Goal: Communication & Community: Answer question/provide support

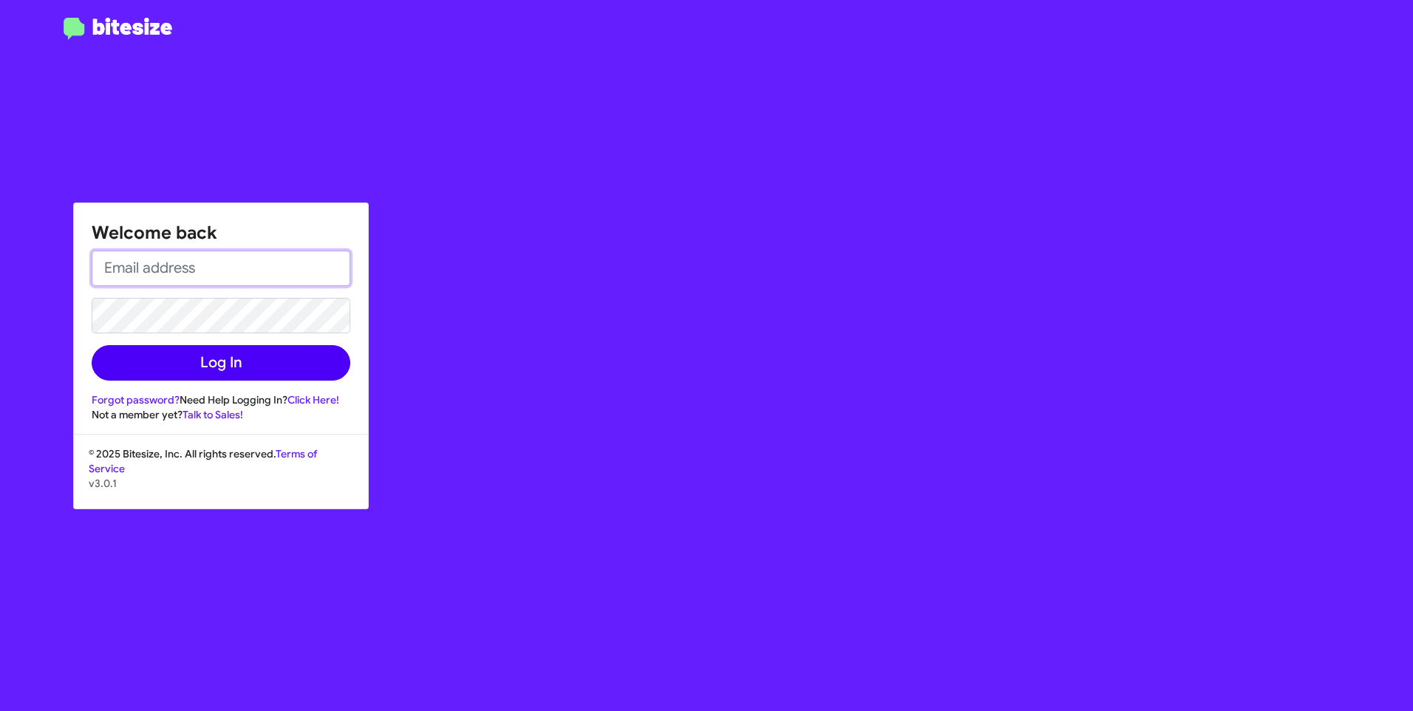
type input "[PERSON_NAME][EMAIL_ADDRESS][PERSON_NAME][PERSON_NAME][DOMAIN_NAME]"
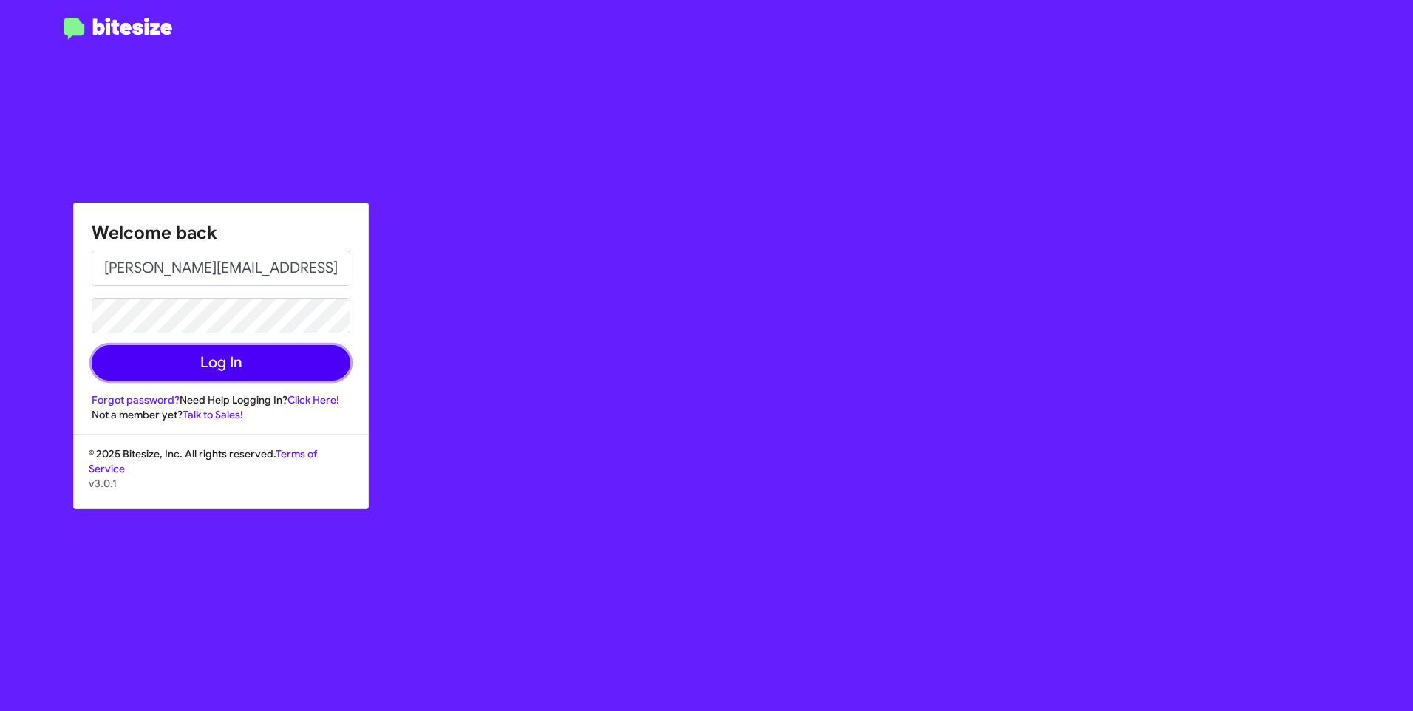
click at [208, 370] on button "Log In" at bounding box center [221, 362] width 259 height 35
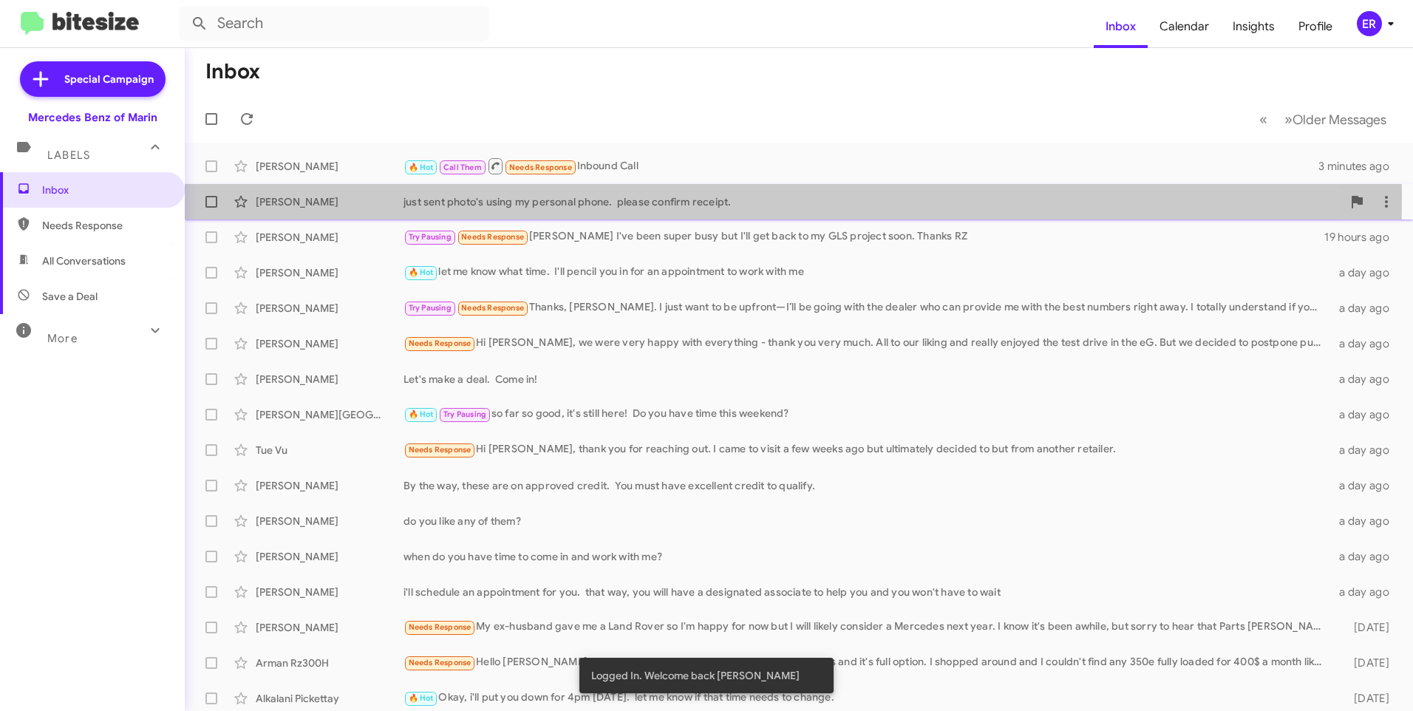
click at [338, 197] on div "[PERSON_NAME]" at bounding box center [330, 201] width 148 height 15
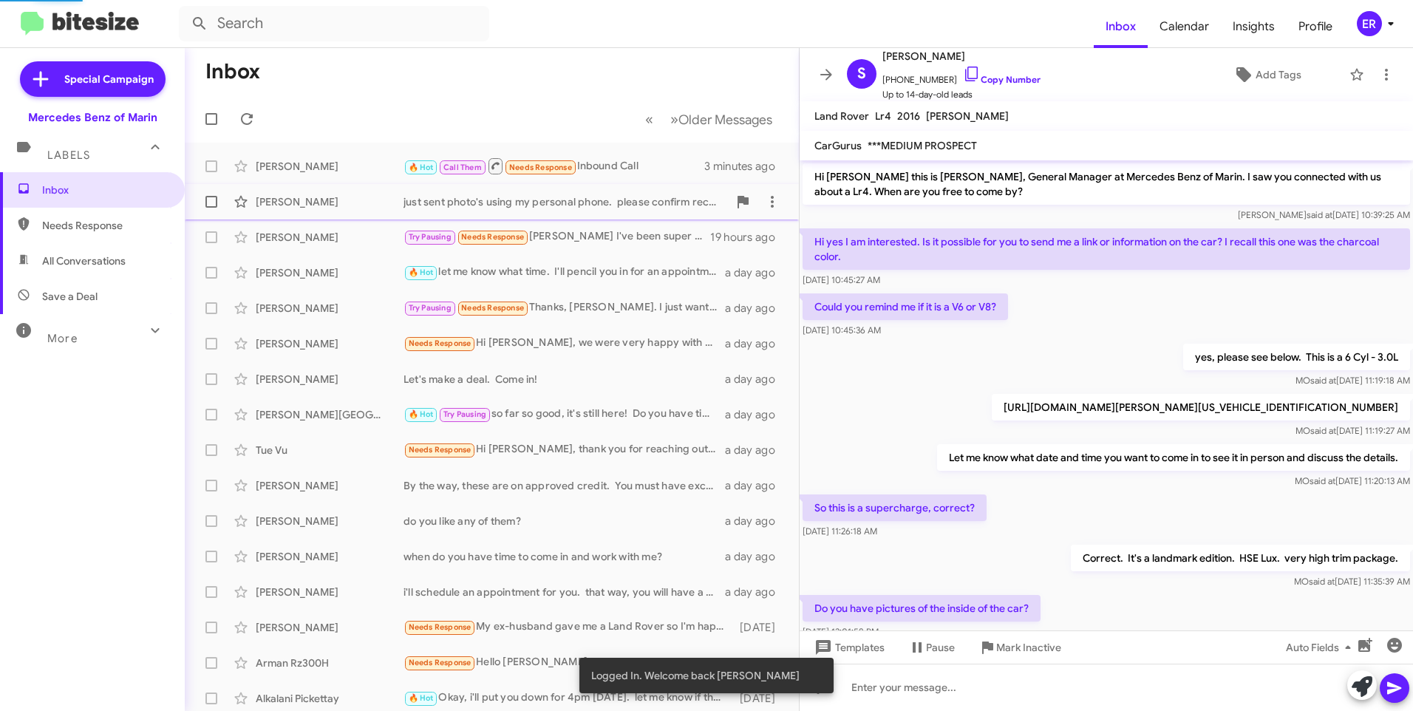
scroll to position [207, 0]
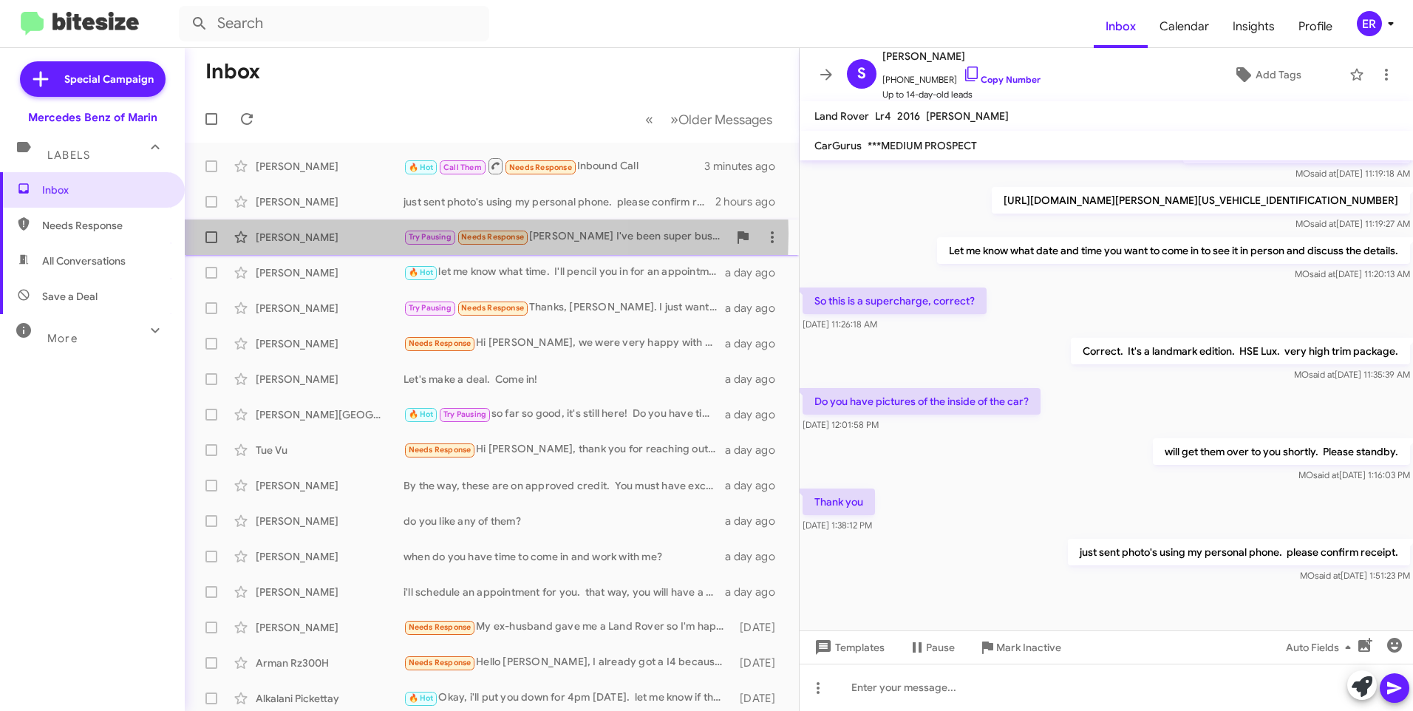
click at [333, 234] on div "[PERSON_NAME]" at bounding box center [330, 237] width 148 height 15
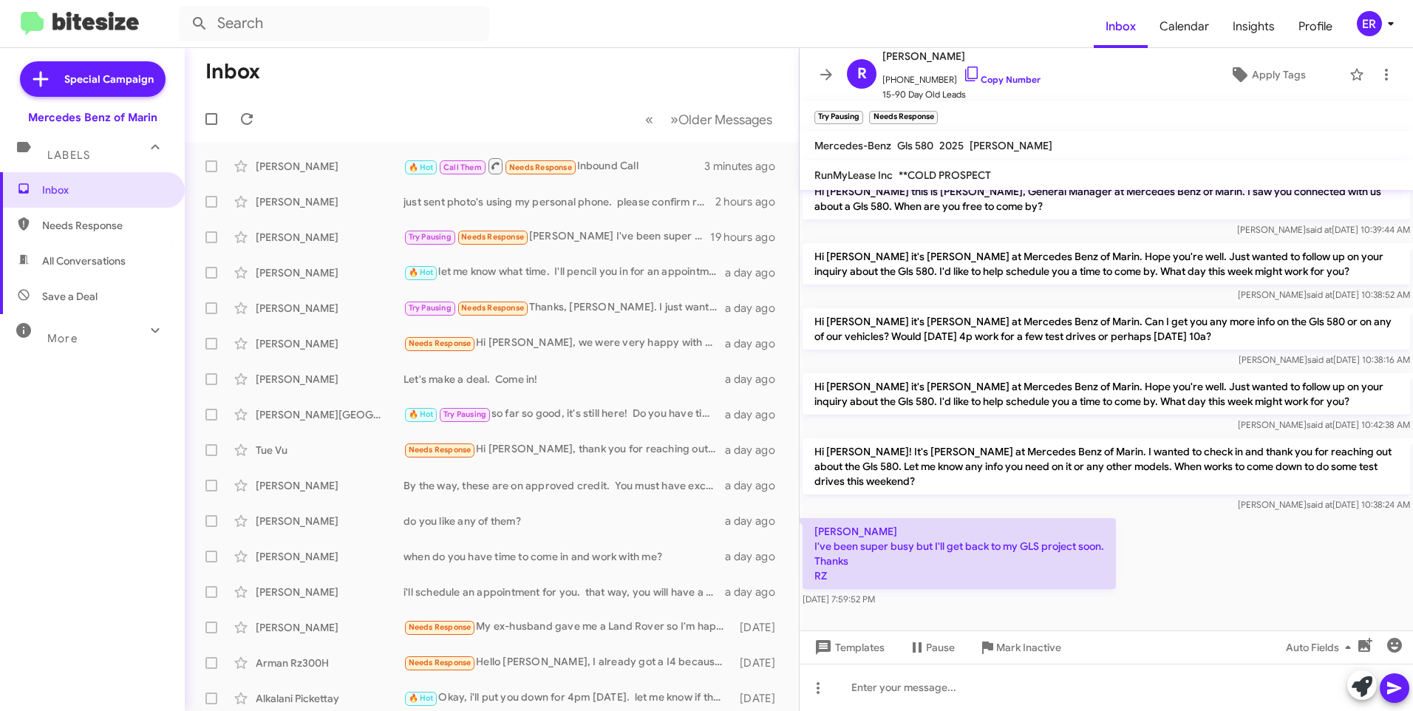
scroll to position [16, 0]
click at [333, 282] on div "[PERSON_NAME] 🔥 Hot let me know what time. I'll pencil you in for an appointmen…" at bounding box center [492, 273] width 590 height 30
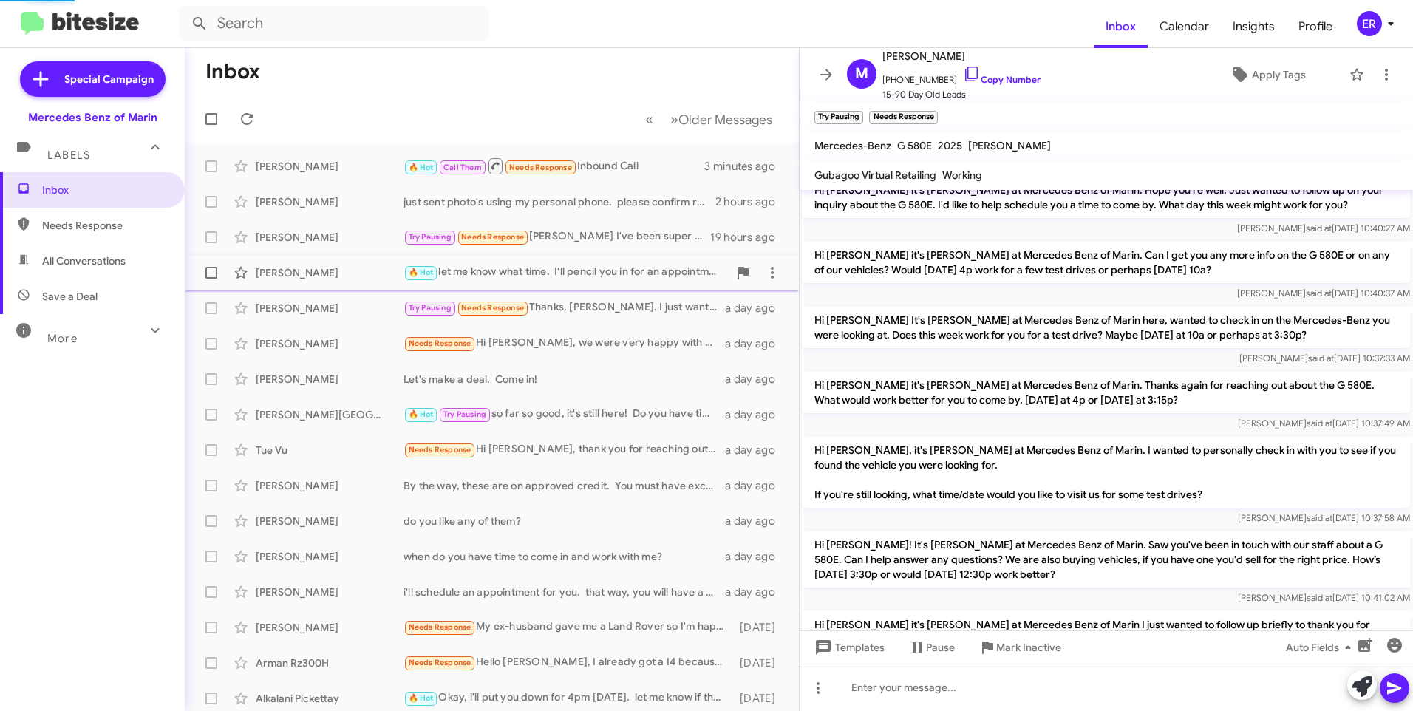
scroll to position [978, 0]
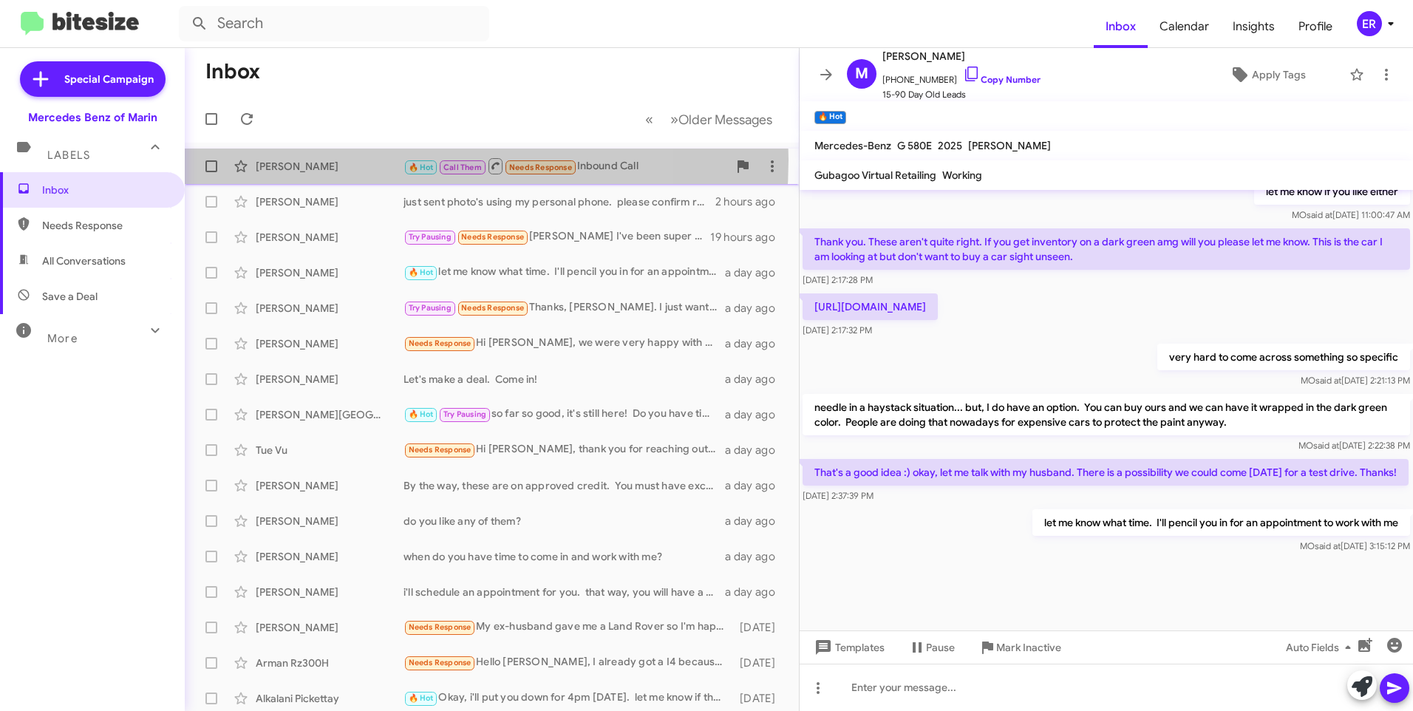
click at [354, 160] on div "[PERSON_NAME]" at bounding box center [330, 166] width 148 height 15
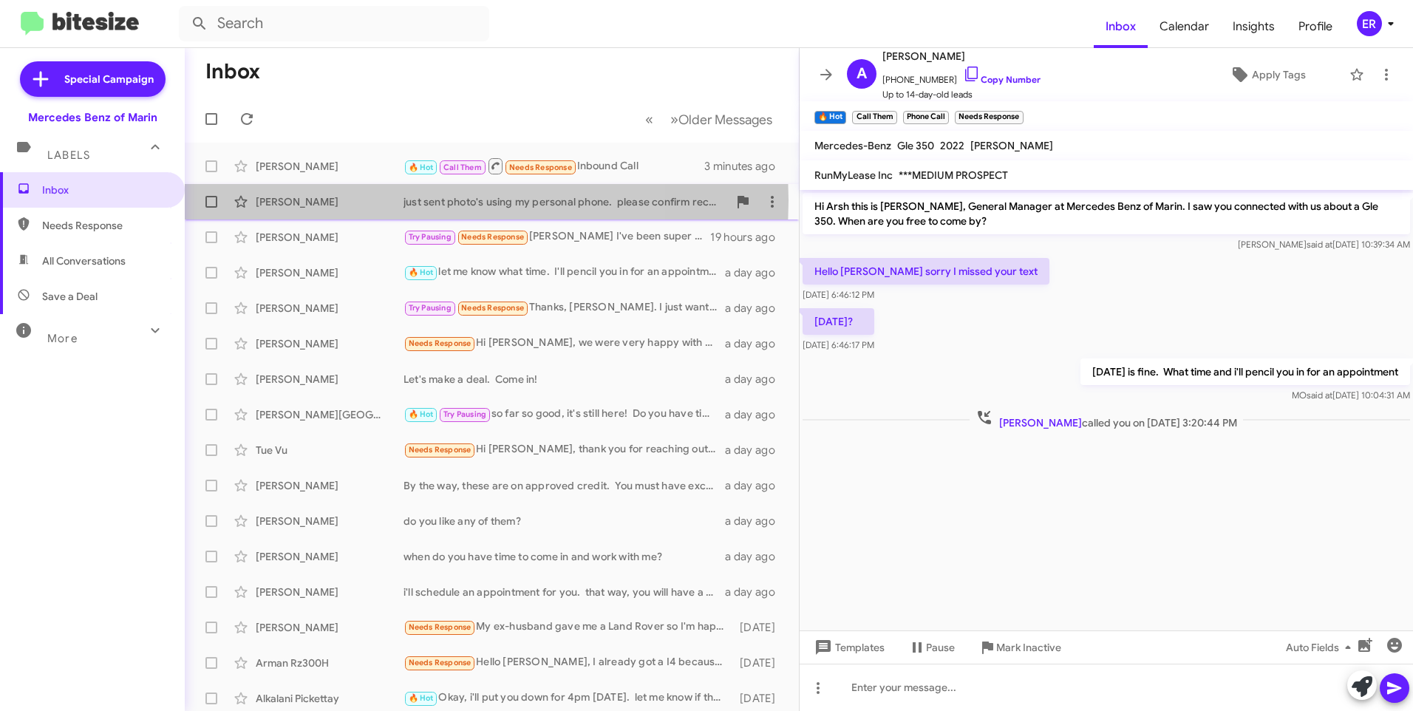
click at [351, 200] on div "[PERSON_NAME]" at bounding box center [330, 201] width 148 height 15
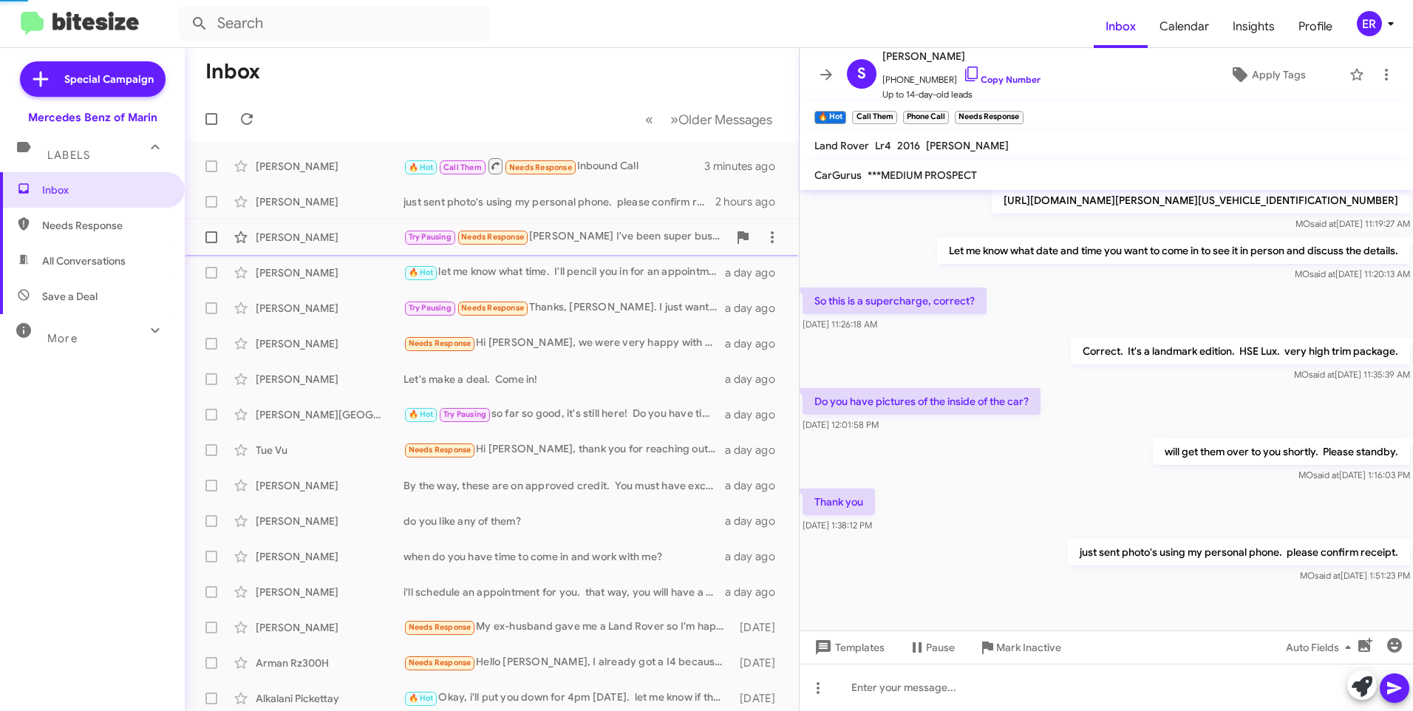
scroll to position [207, 0]
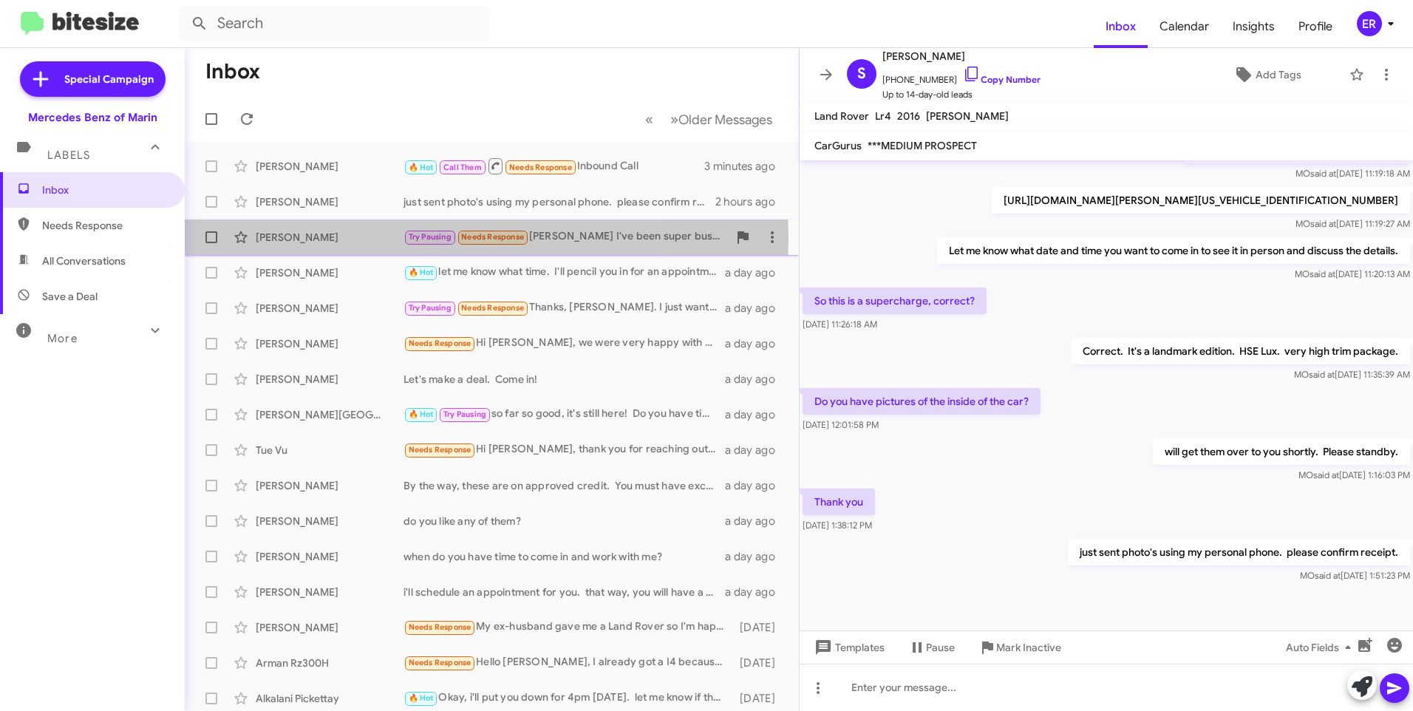
click at [351, 239] on div "[PERSON_NAME]" at bounding box center [330, 237] width 148 height 15
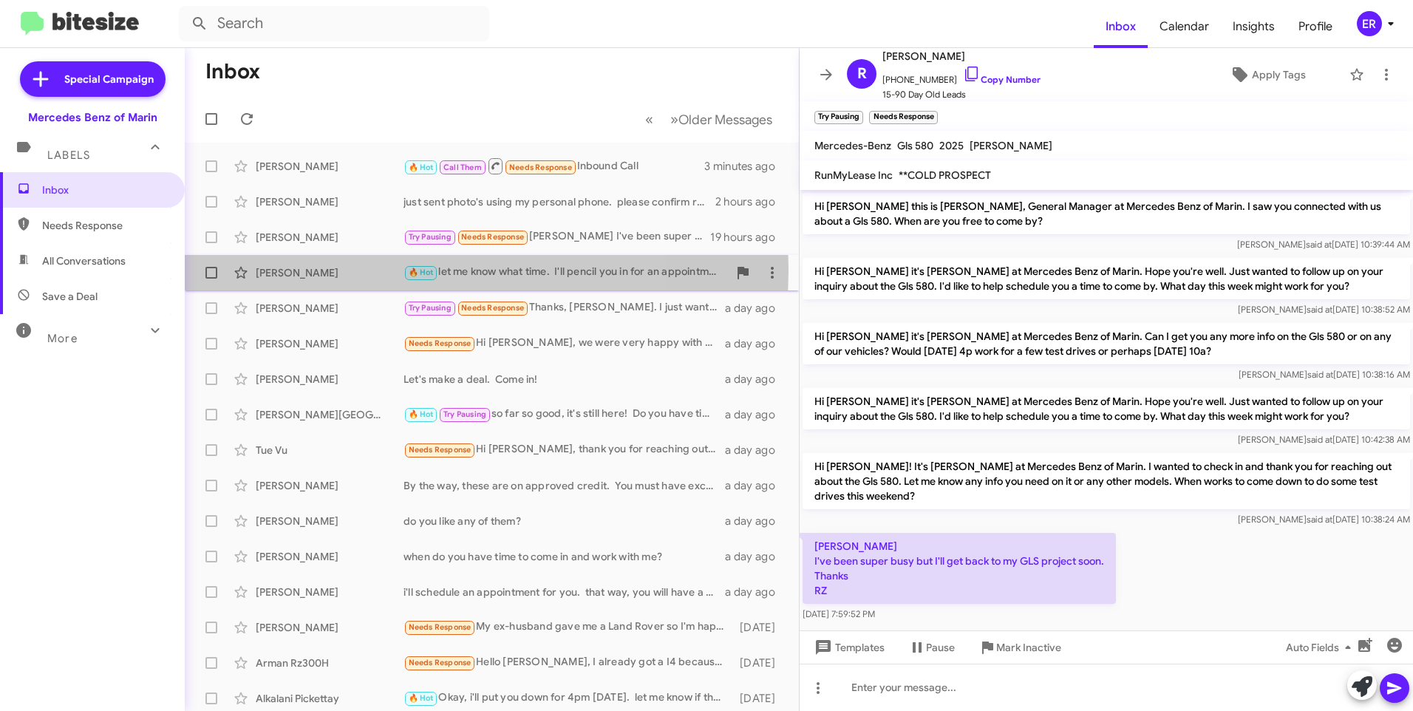
click at [351, 270] on div "[PERSON_NAME]" at bounding box center [330, 272] width 148 height 15
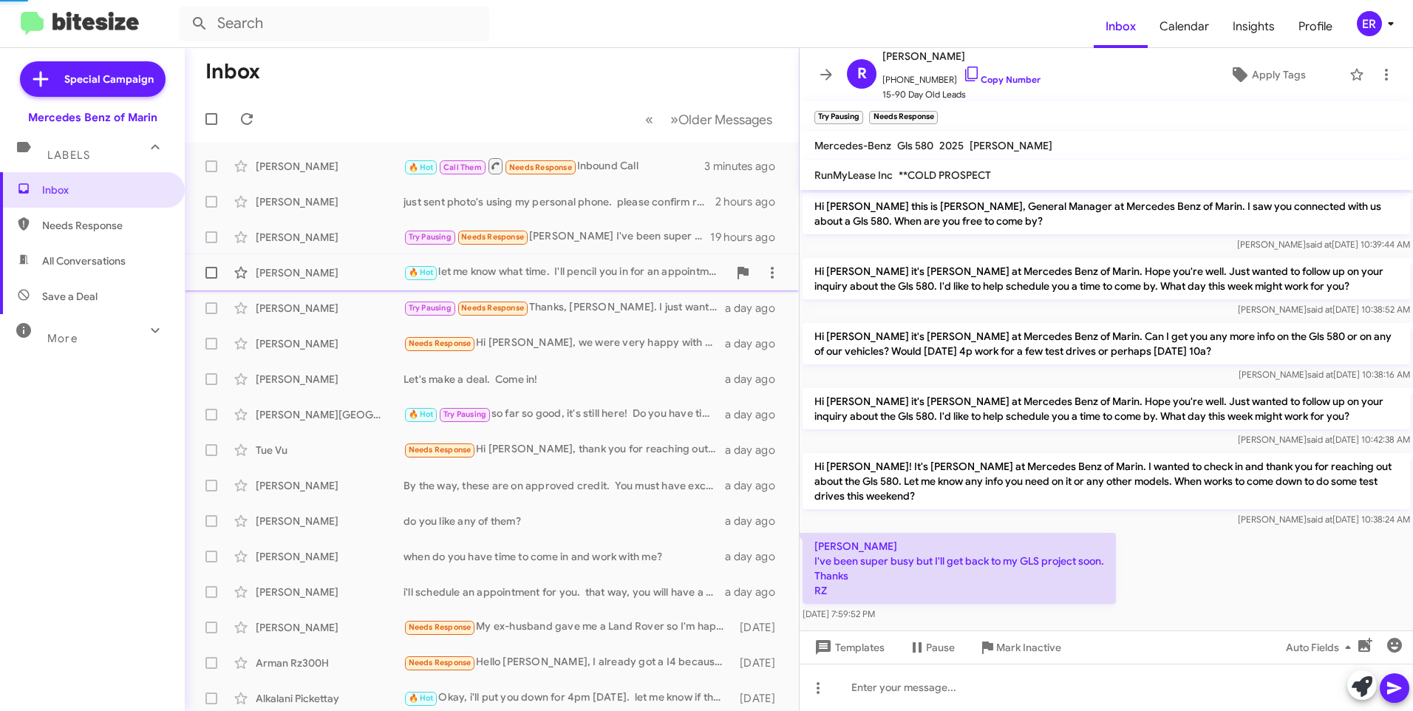
scroll to position [978, 0]
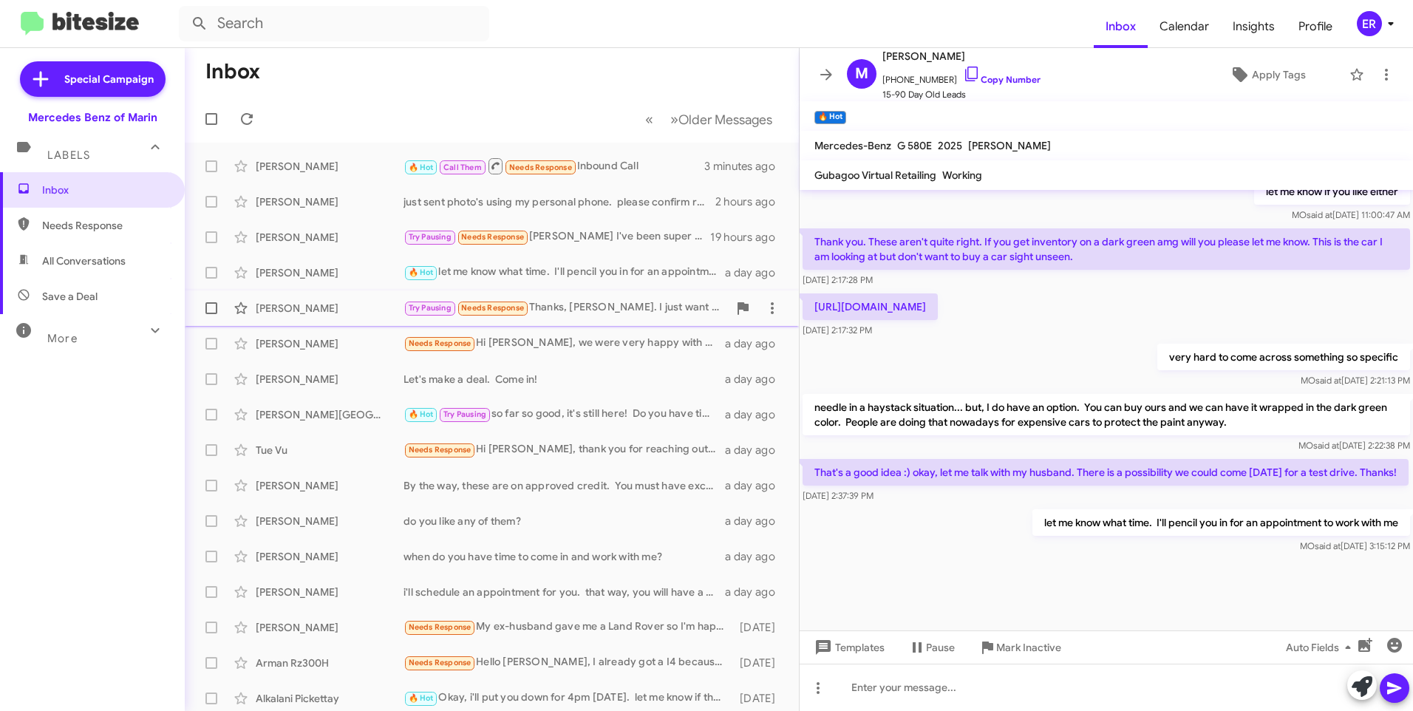
click at [341, 316] on div "[PERSON_NAME] Try Pausing Needs Response Thanks, [PERSON_NAME]. I just want to …" at bounding box center [492, 308] width 590 height 30
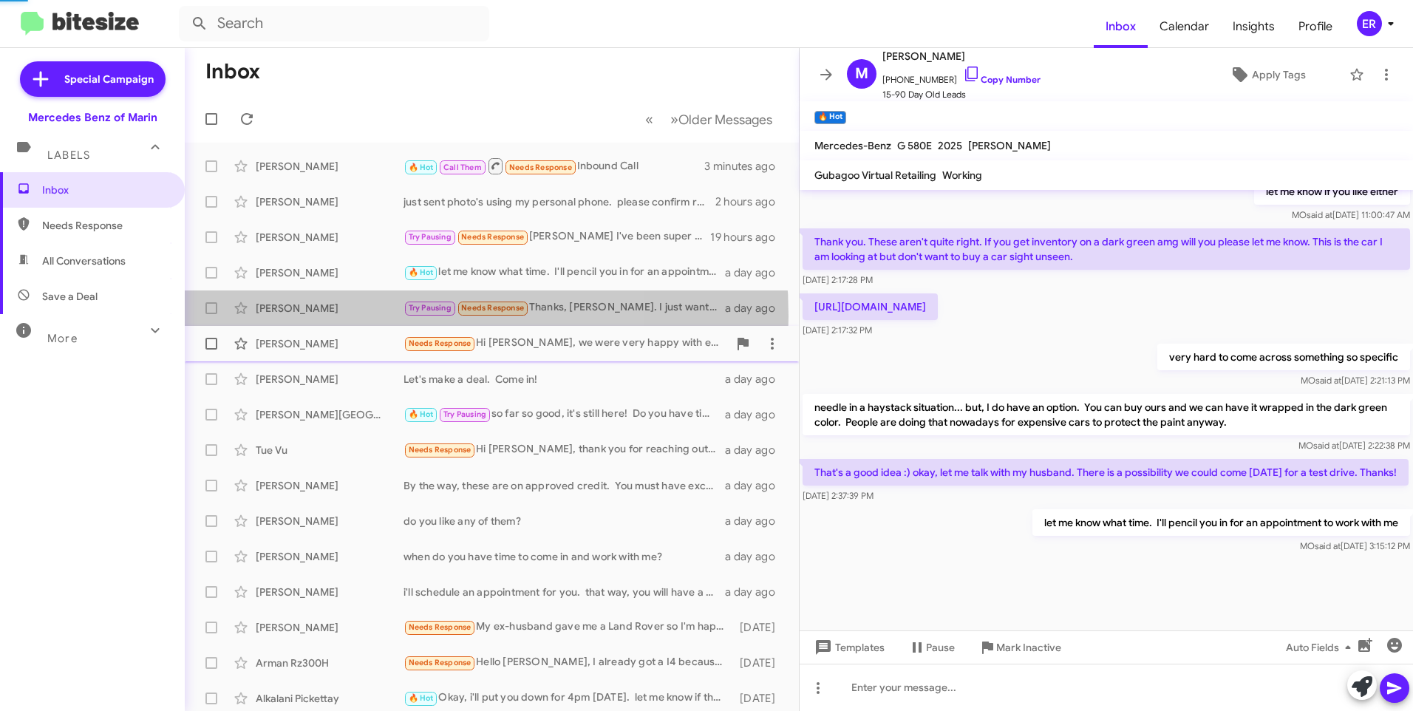
scroll to position [1304, 0]
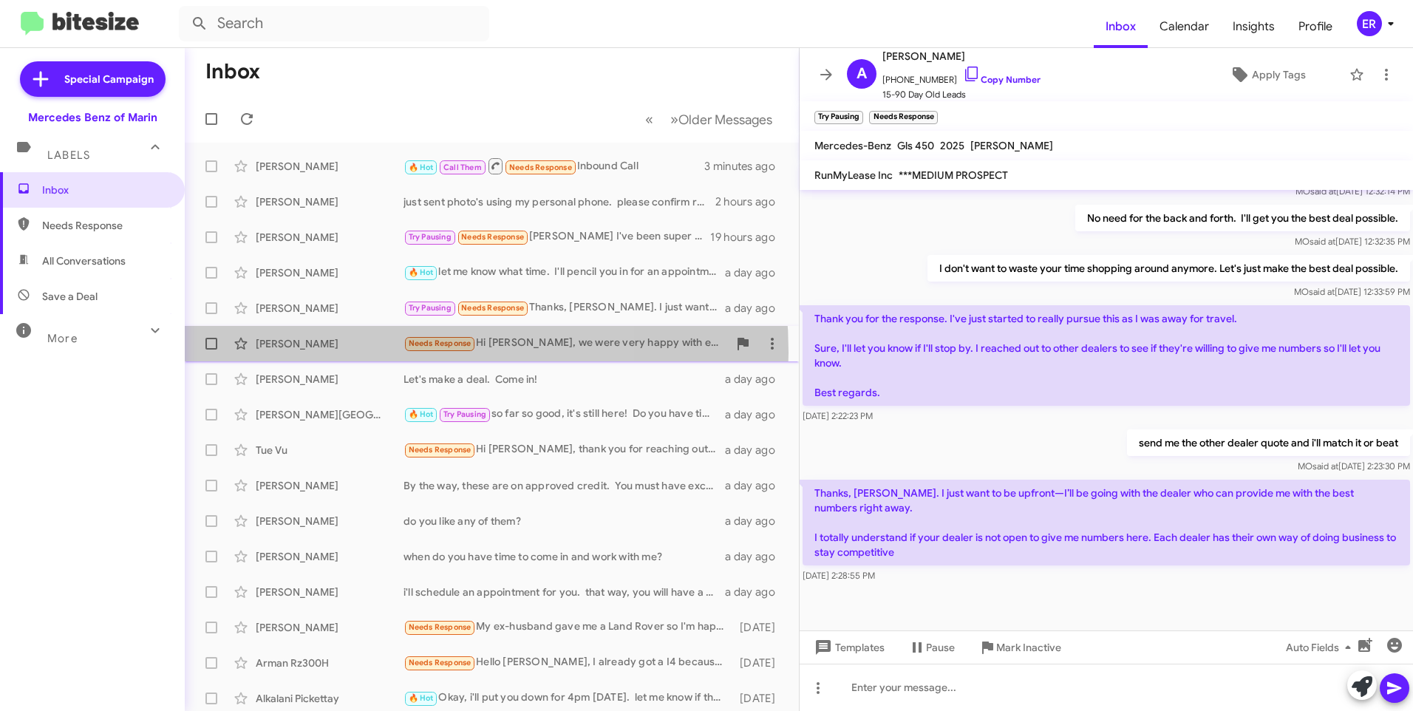
click at [336, 353] on div "[PERSON_NAME] Needs Response Hi [PERSON_NAME], we were very happy with everythi…" at bounding box center [492, 344] width 590 height 30
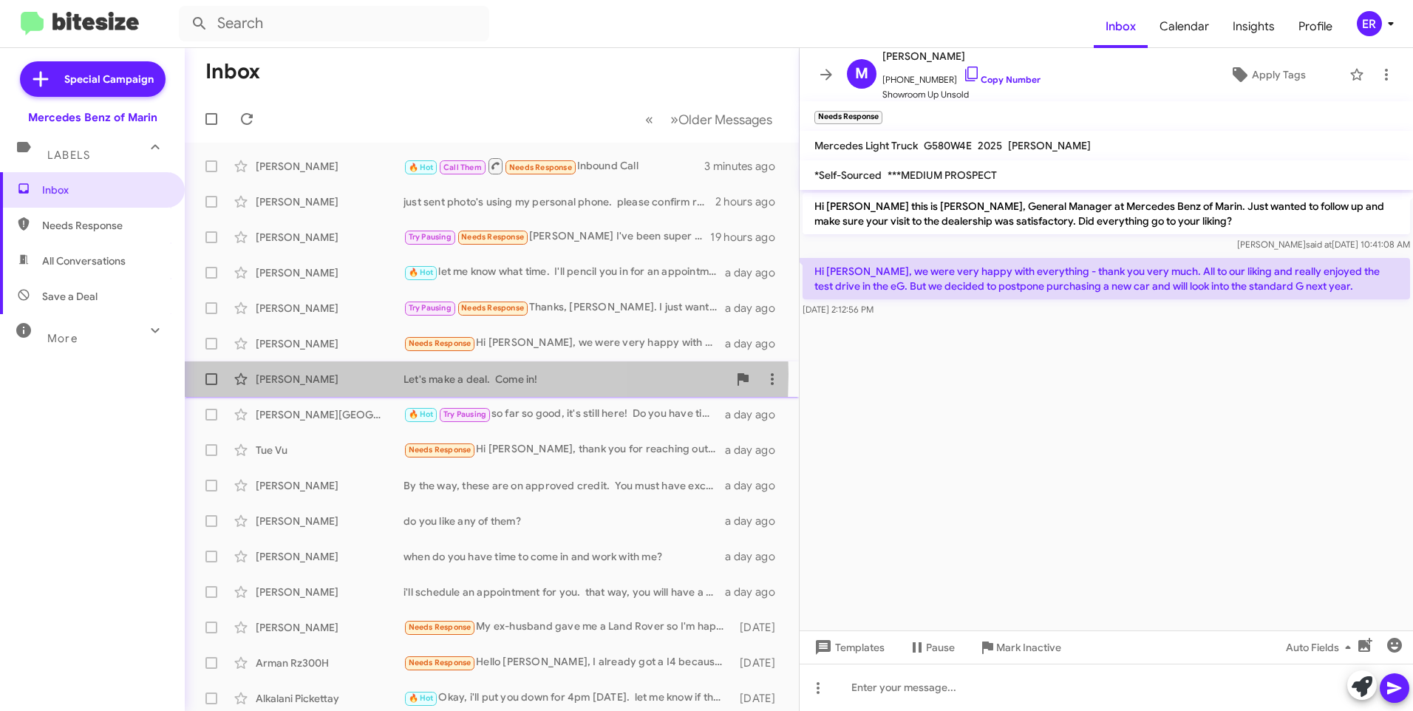
click at [332, 374] on div "[PERSON_NAME]" at bounding box center [330, 379] width 148 height 15
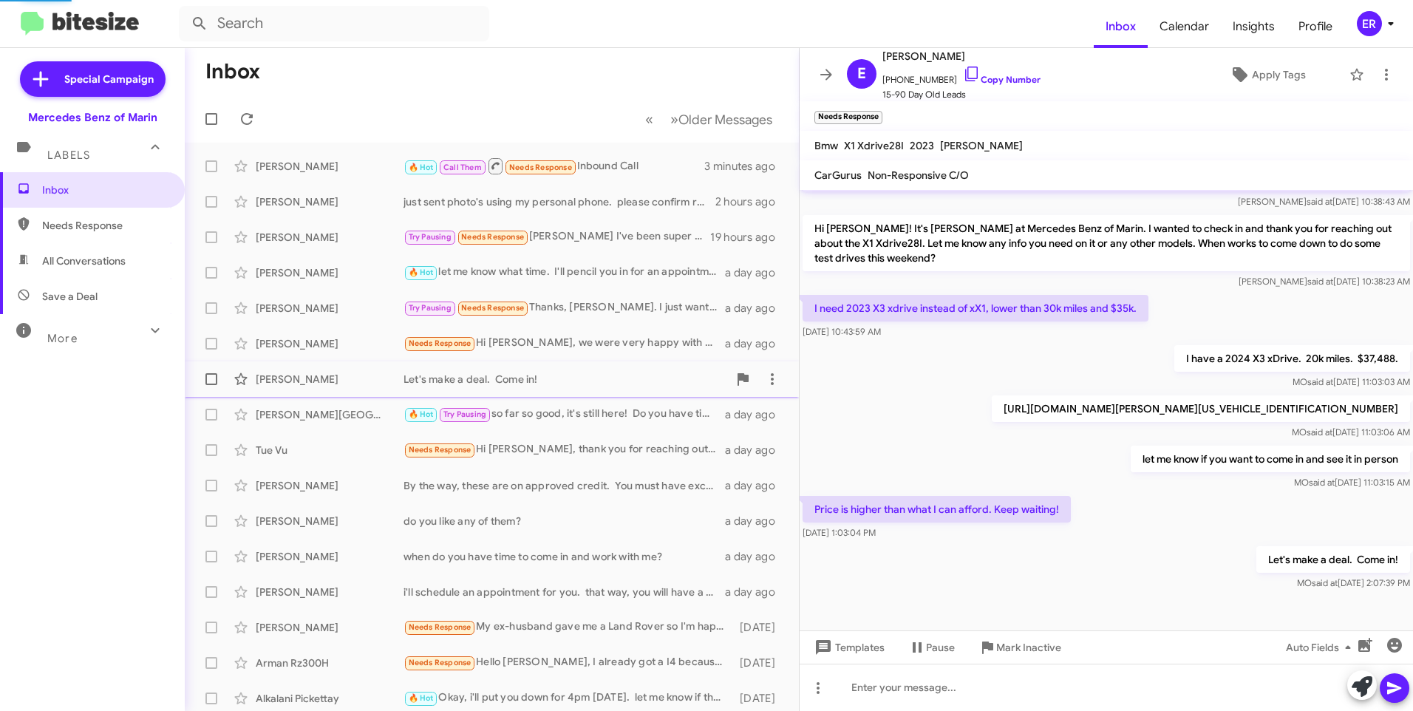
scroll to position [202, 0]
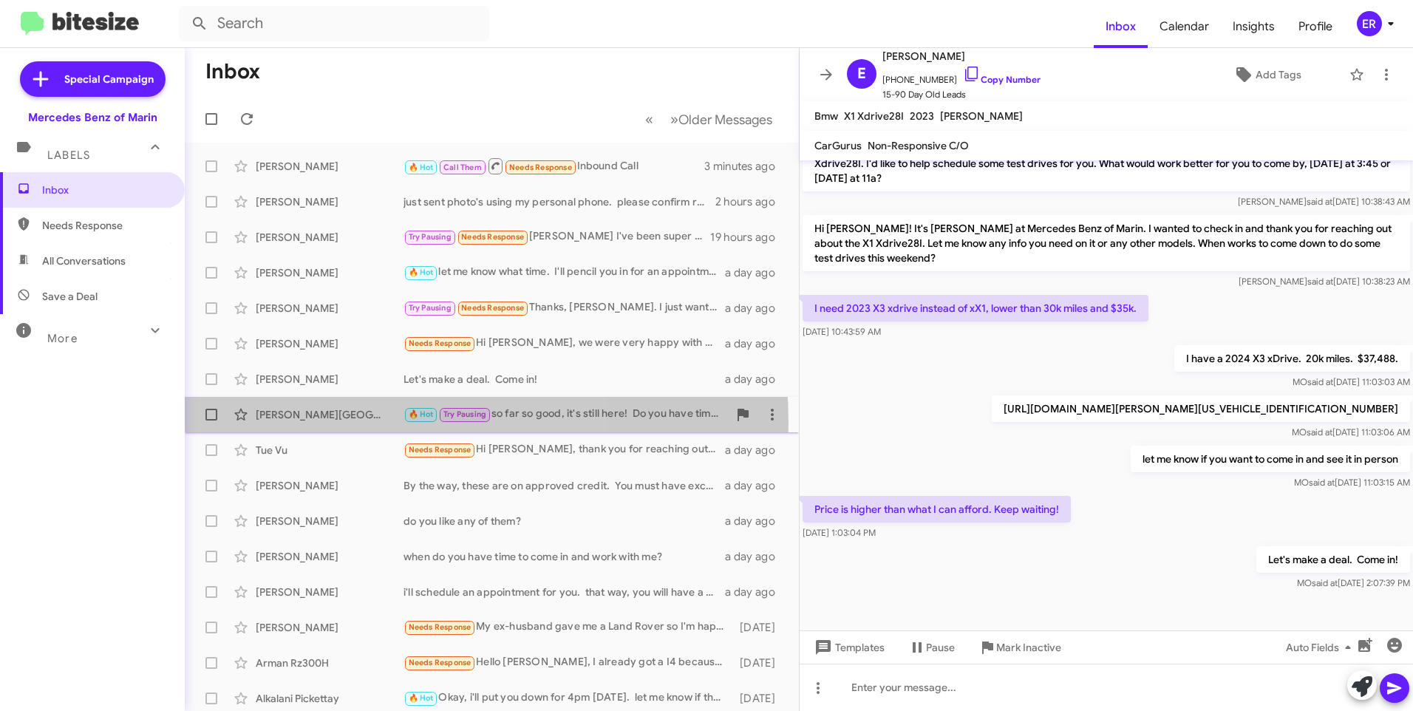
click at [321, 424] on div "[PERSON_NAME] 🔥 Hot Try Pausing so far so good, it's still here! Do you have ti…" at bounding box center [492, 415] width 590 height 30
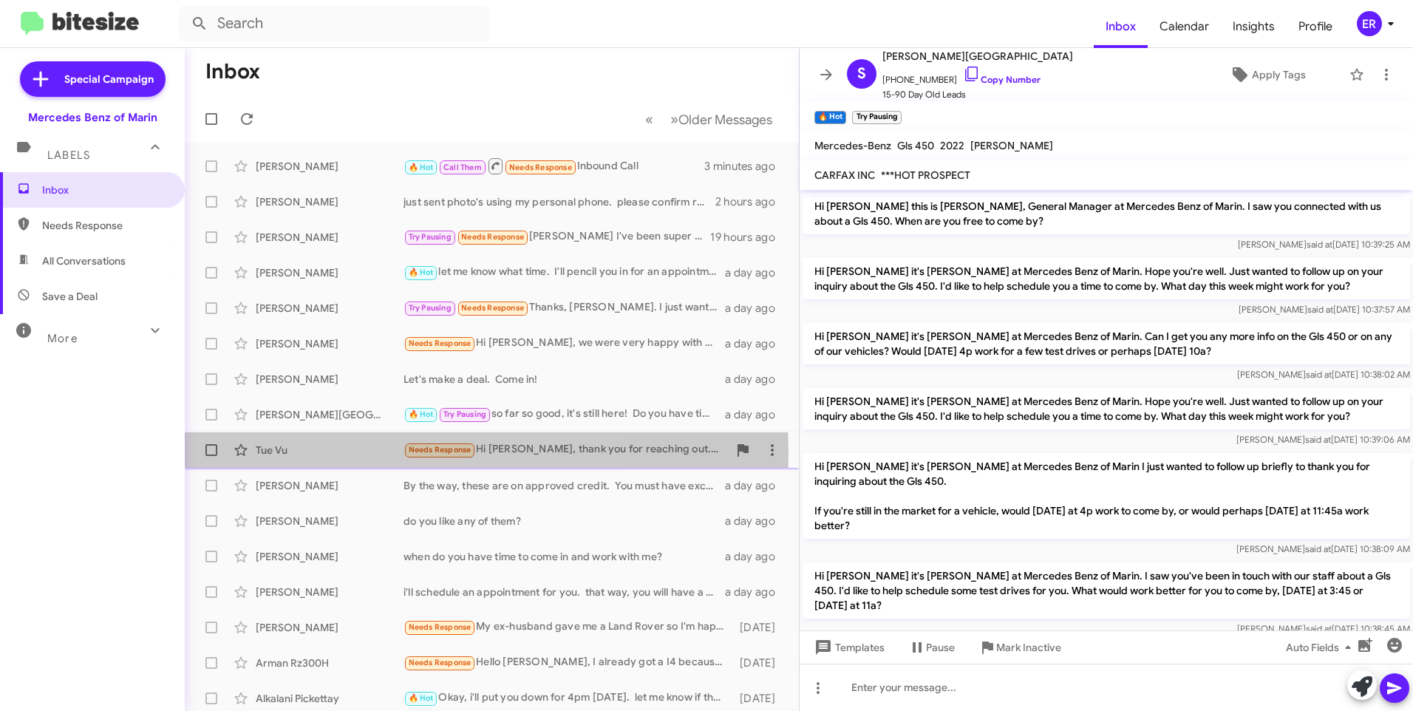
click at [333, 453] on div "Tue Vu" at bounding box center [330, 450] width 148 height 15
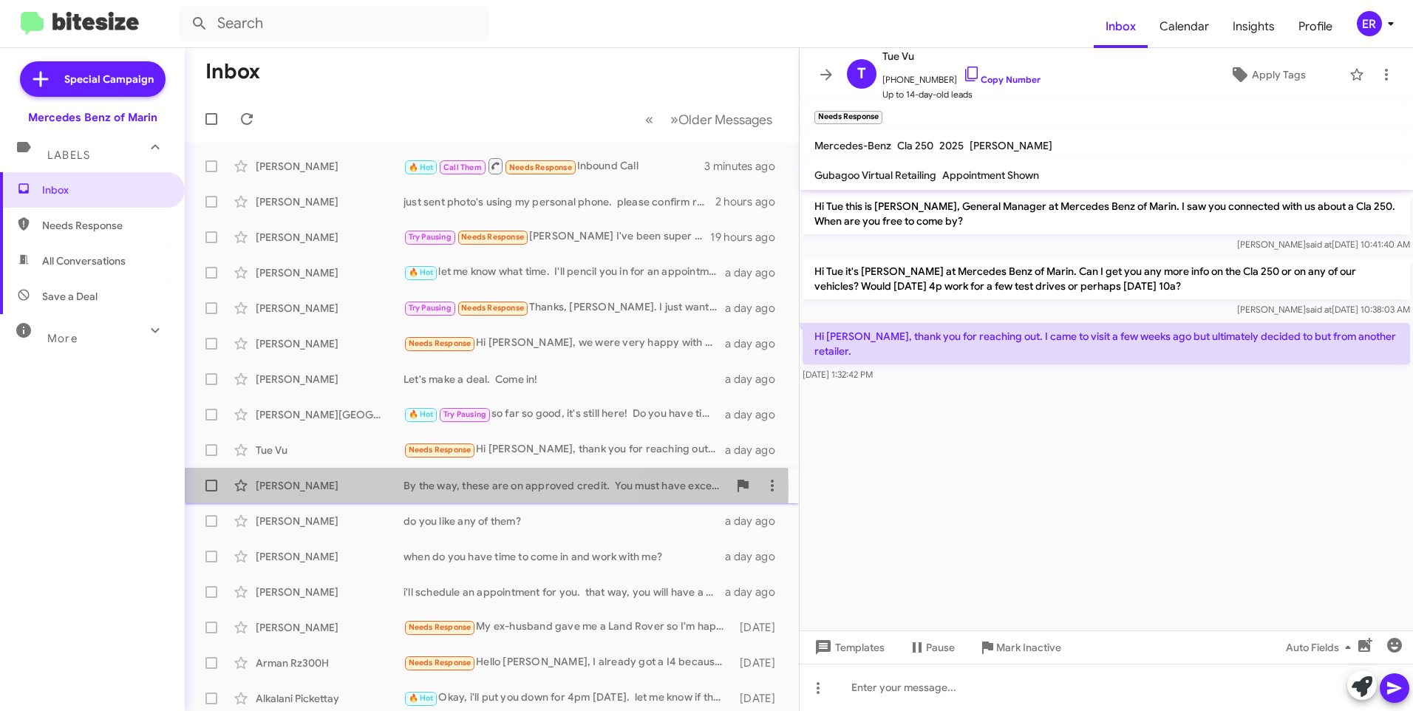
click at [339, 489] on div "[PERSON_NAME]" at bounding box center [330, 485] width 148 height 15
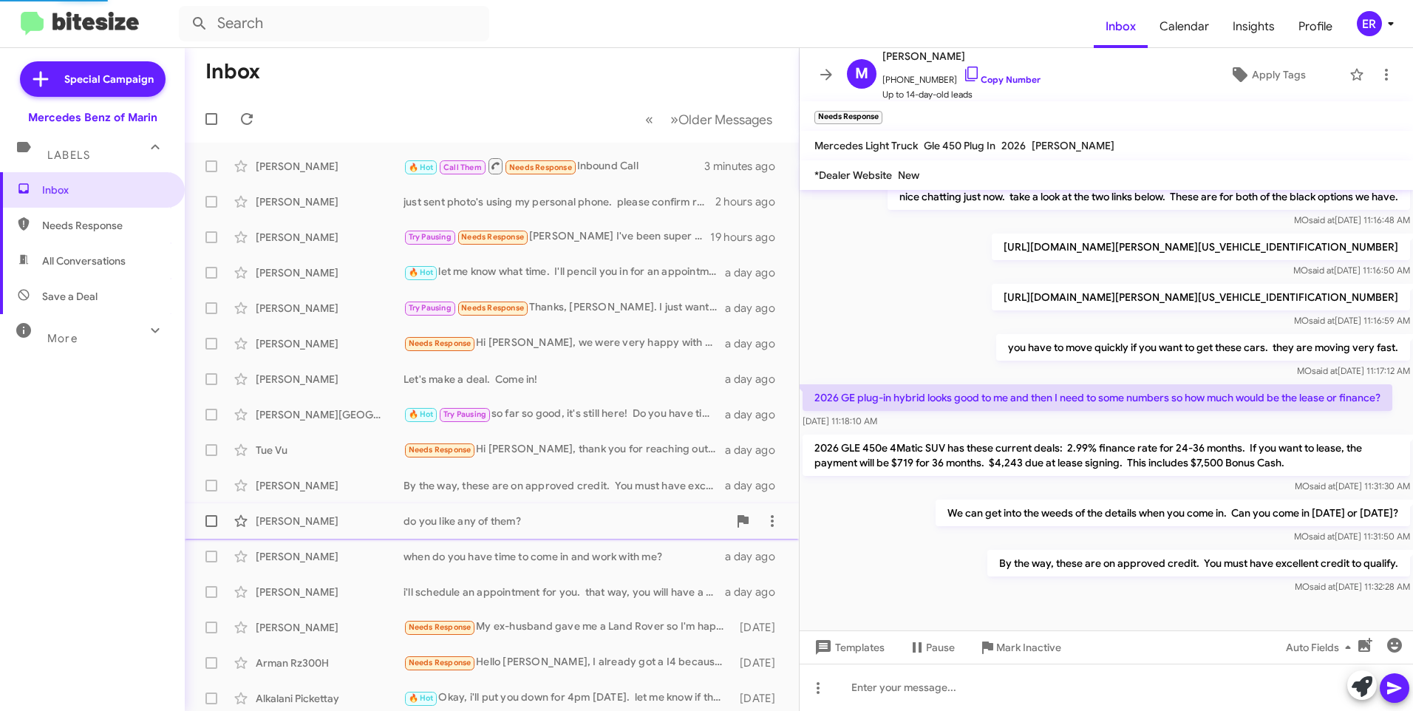
scroll to position [276, 0]
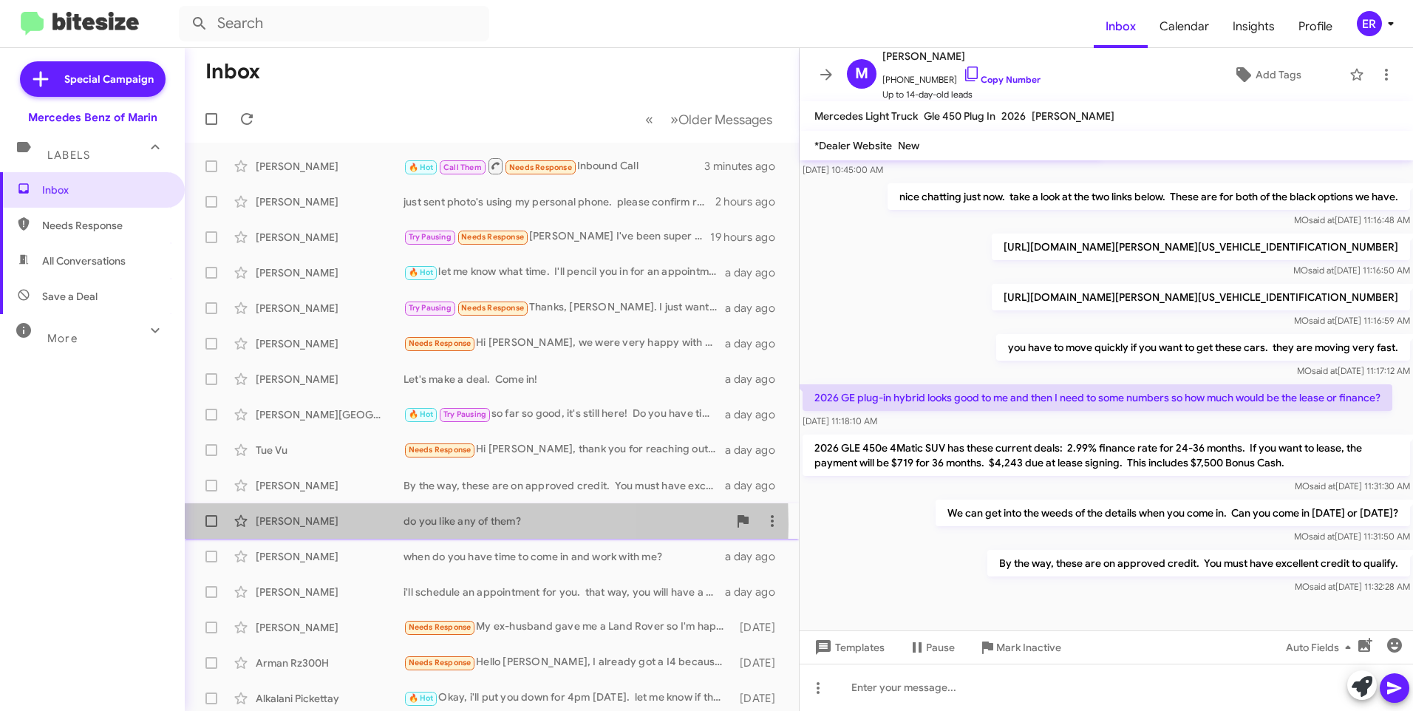
click at [336, 525] on div "[PERSON_NAME]" at bounding box center [330, 521] width 148 height 15
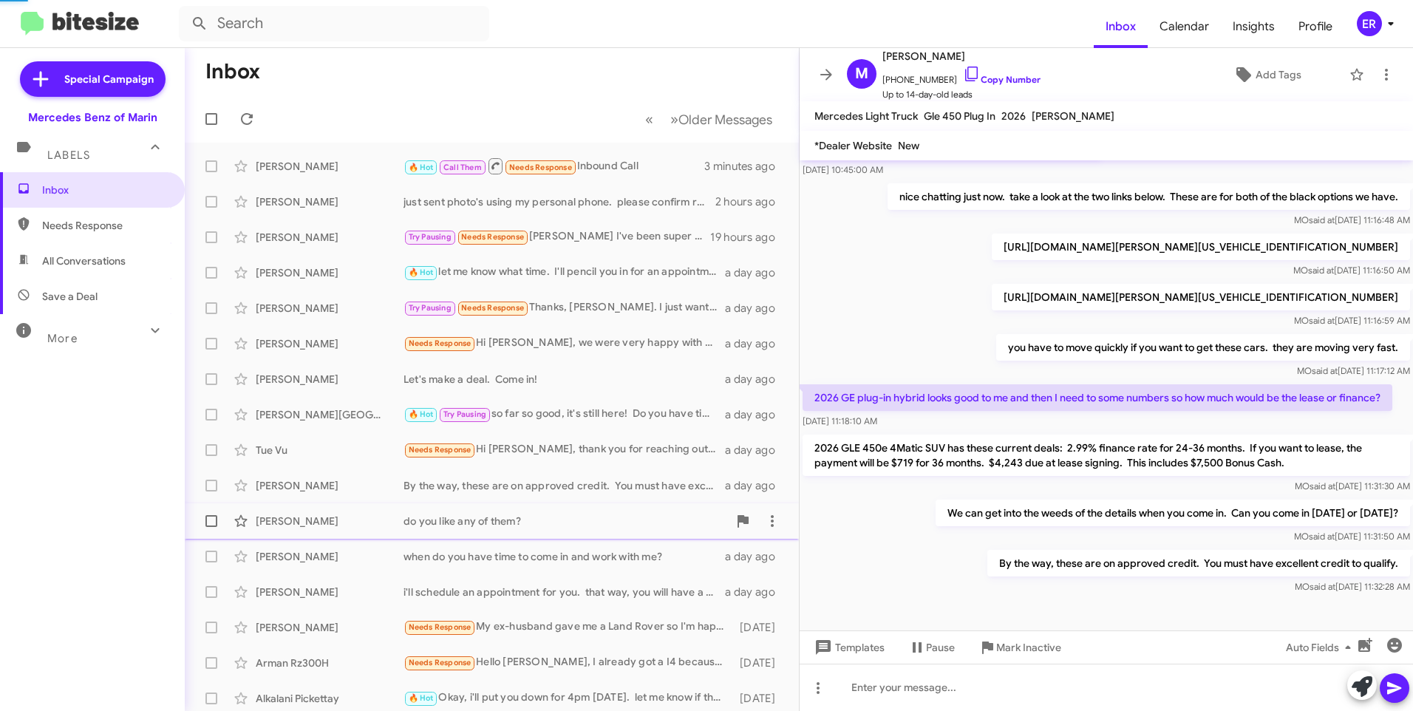
scroll to position [423, 0]
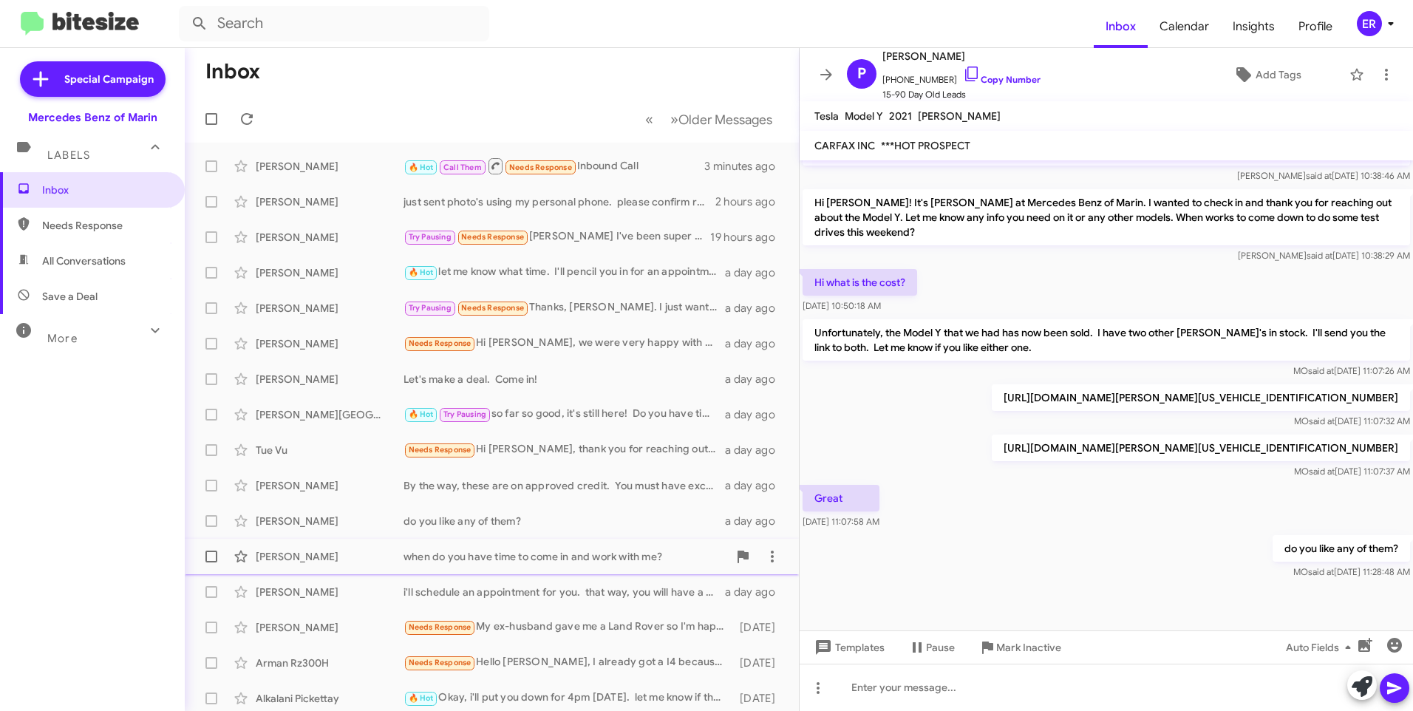
click at [337, 561] on div "[PERSON_NAME]" at bounding box center [330, 556] width 148 height 15
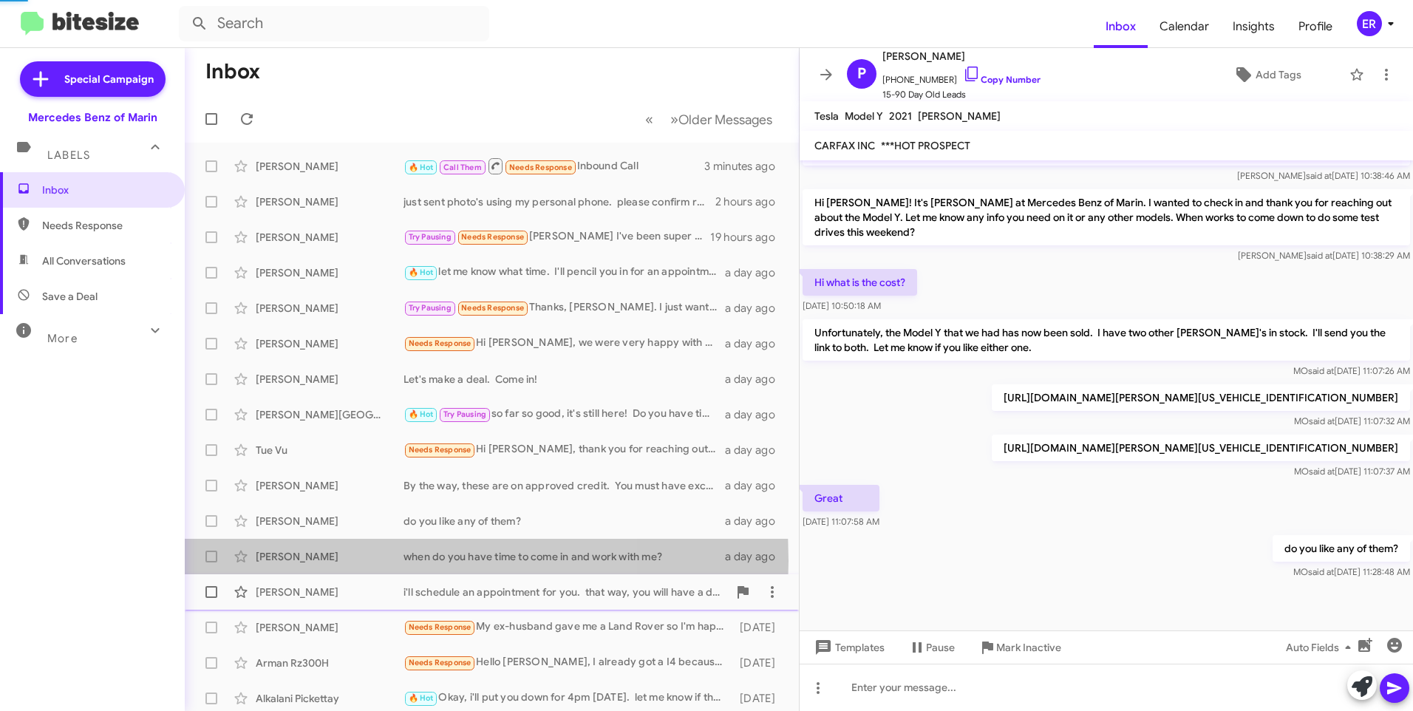
scroll to position [149, 0]
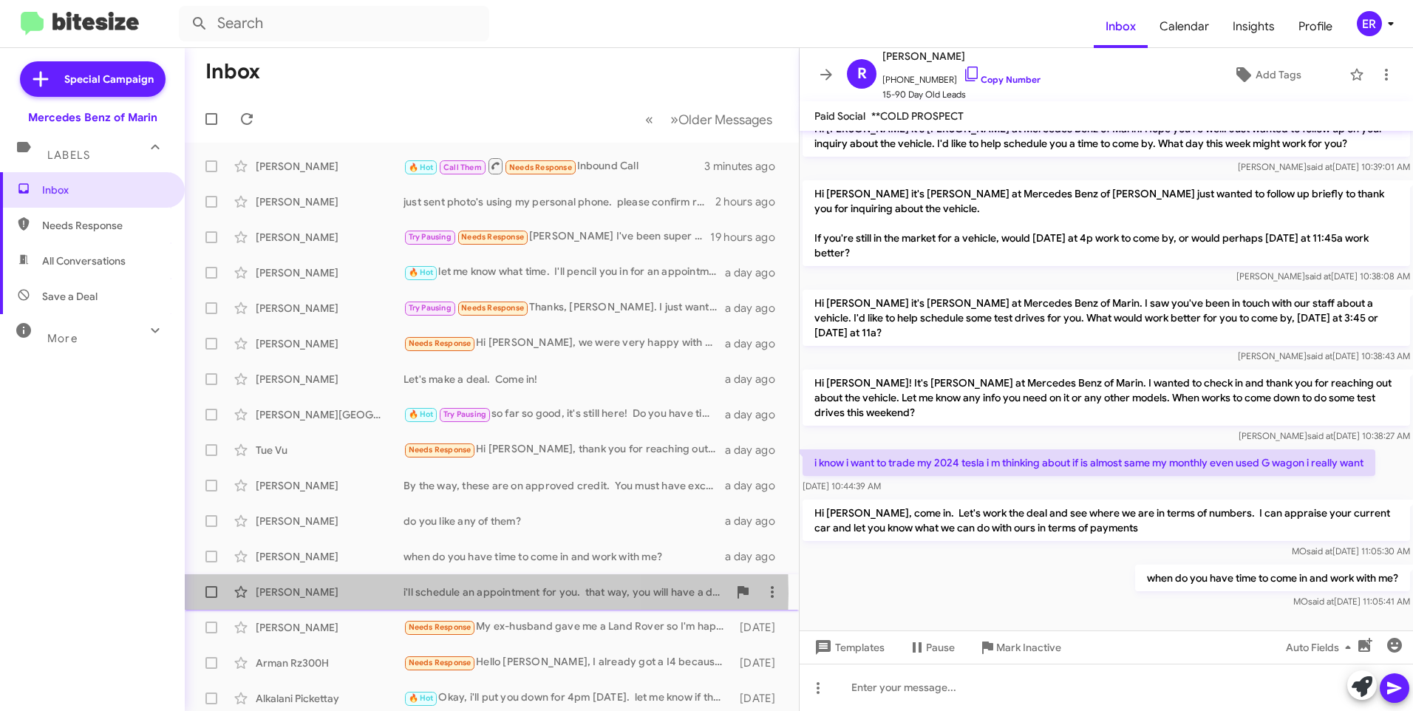
click at [339, 593] on div "[PERSON_NAME]" at bounding box center [330, 592] width 148 height 15
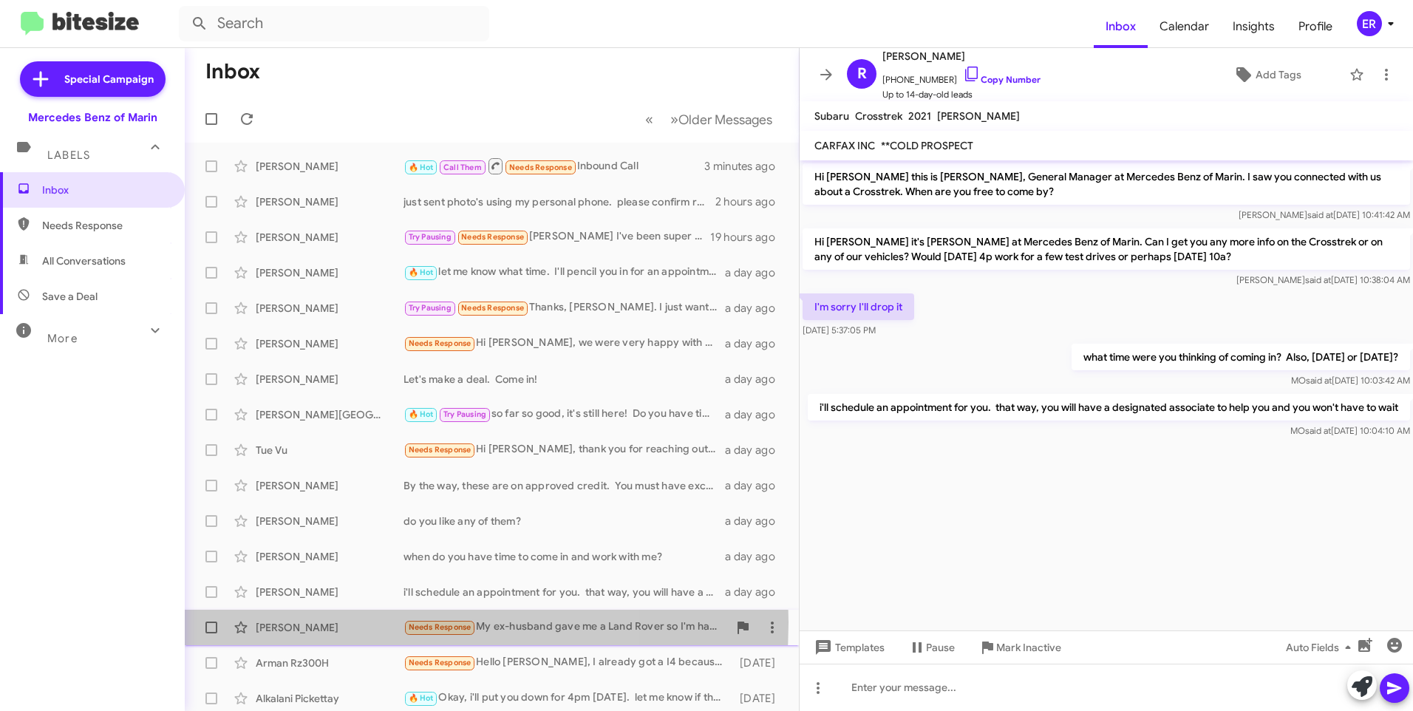
click at [338, 622] on div "[PERSON_NAME]" at bounding box center [330, 627] width 148 height 15
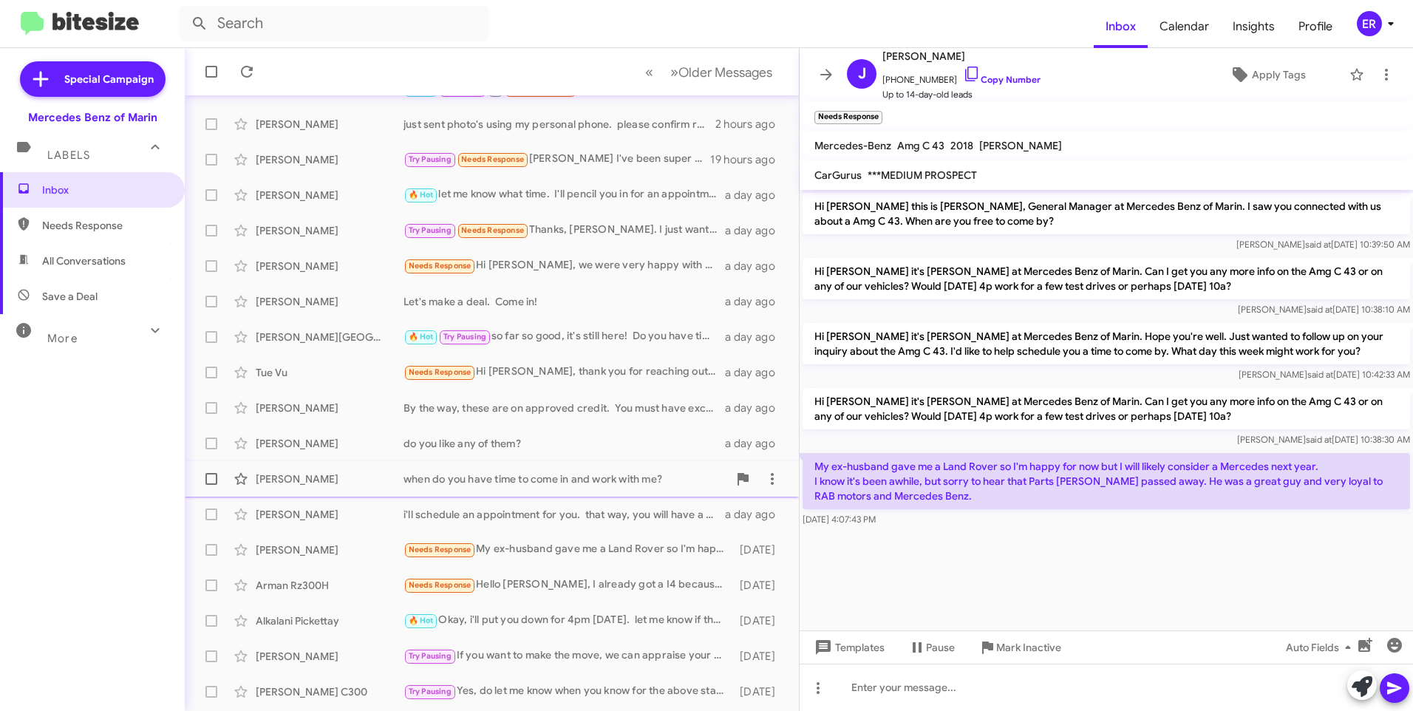
scroll to position [147, 0]
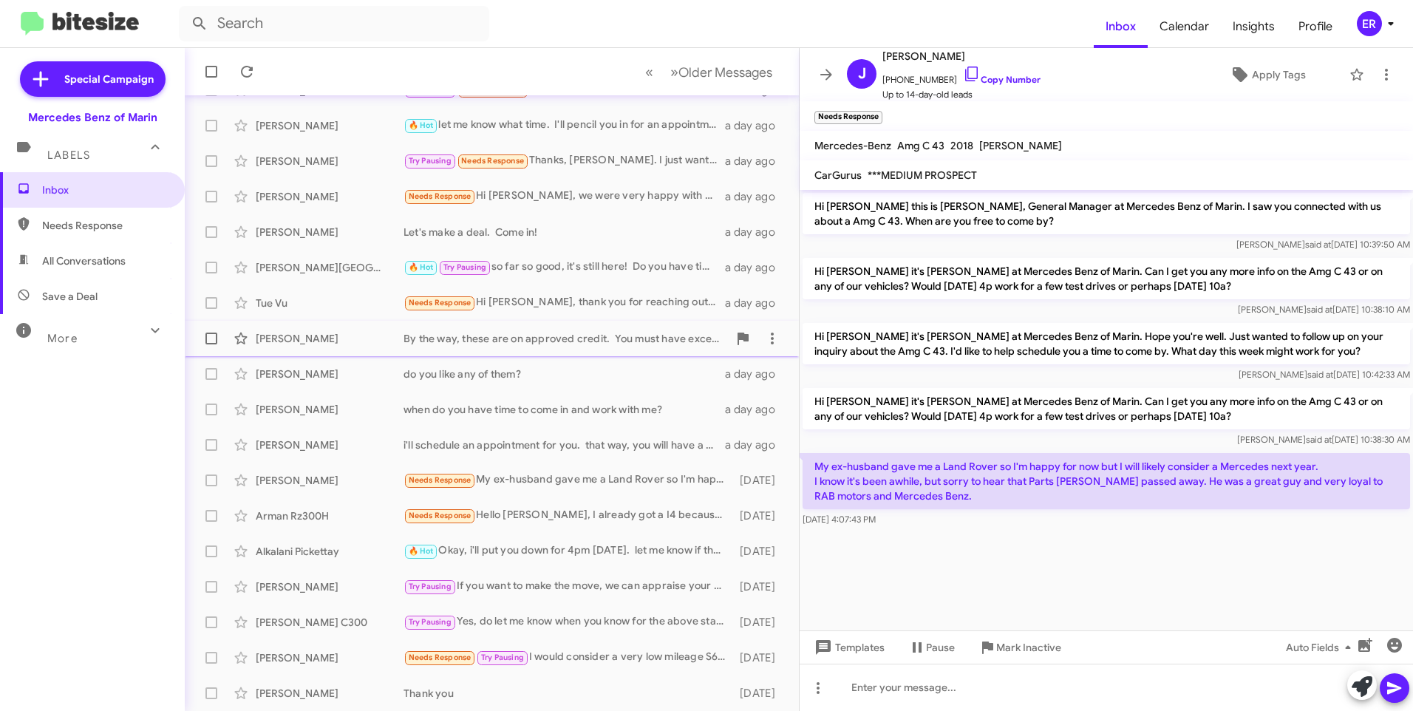
click at [320, 327] on div "[PERSON_NAME] By the way, these are on approved credit. You must have excellent…" at bounding box center [492, 339] width 590 height 30
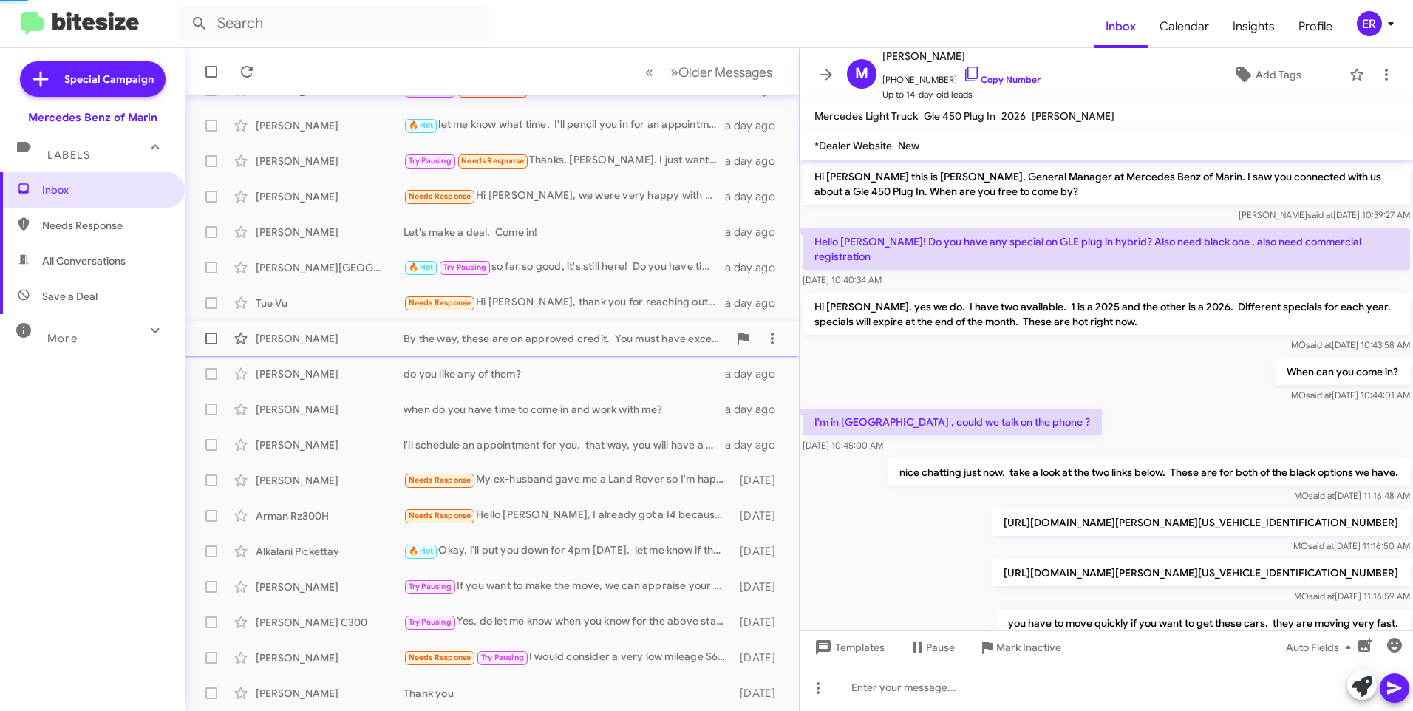
scroll to position [276, 0]
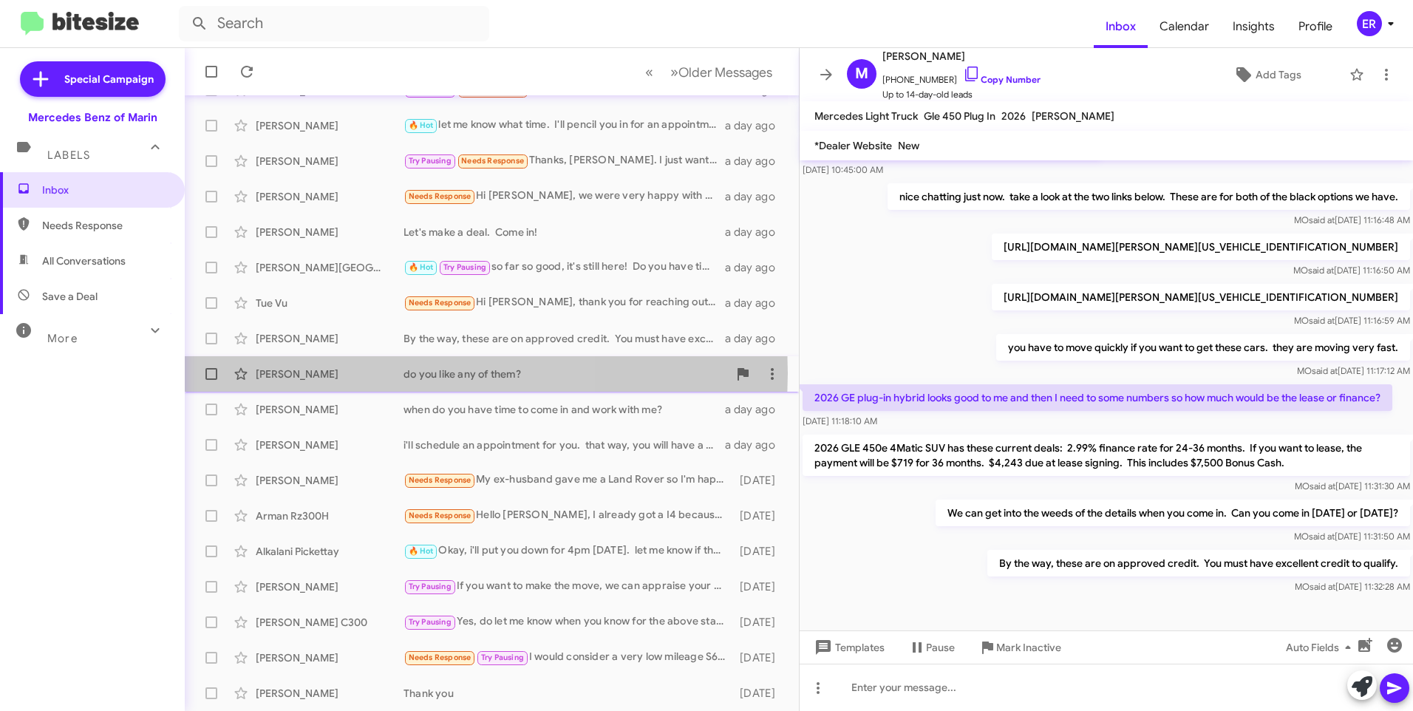
click at [316, 373] on div "[PERSON_NAME]" at bounding box center [330, 374] width 148 height 15
